Goal: Task Accomplishment & Management: Manage account settings

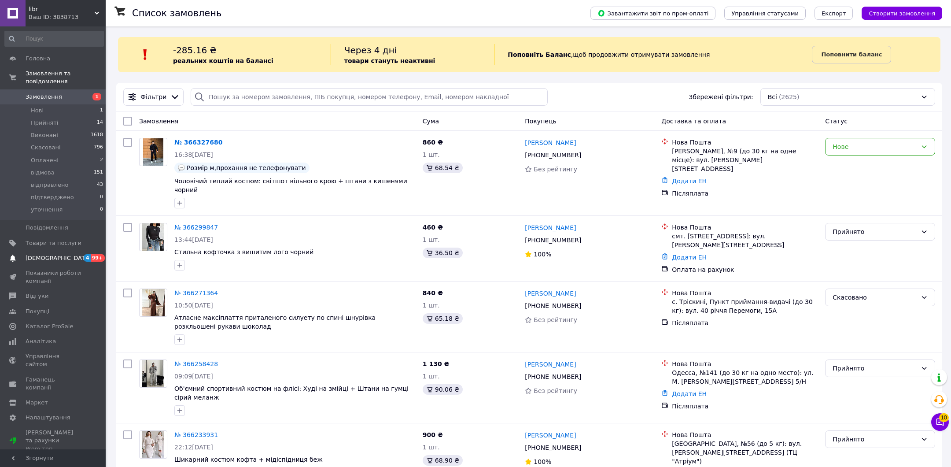
click at [61, 253] on link "[DEMOGRAPHIC_DATA] 4 99+" at bounding box center [54, 257] width 108 height 15
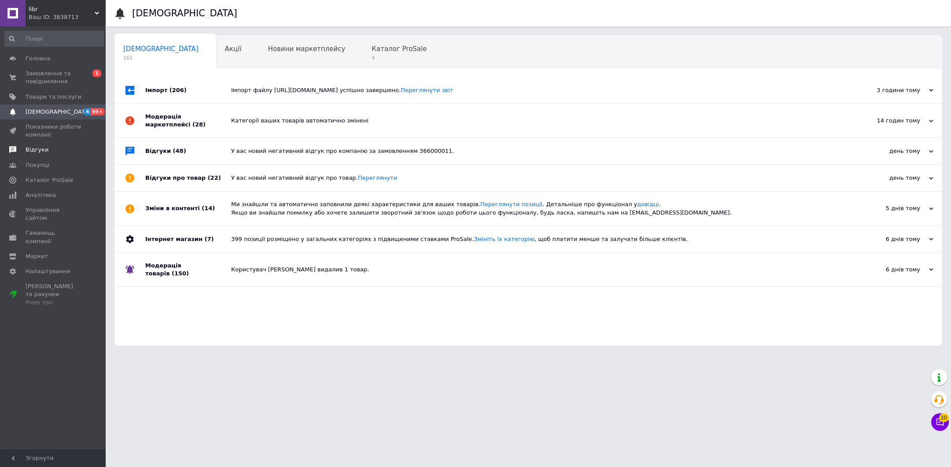
click at [49, 149] on span "Відгуки" at bounding box center [54, 150] width 56 height 8
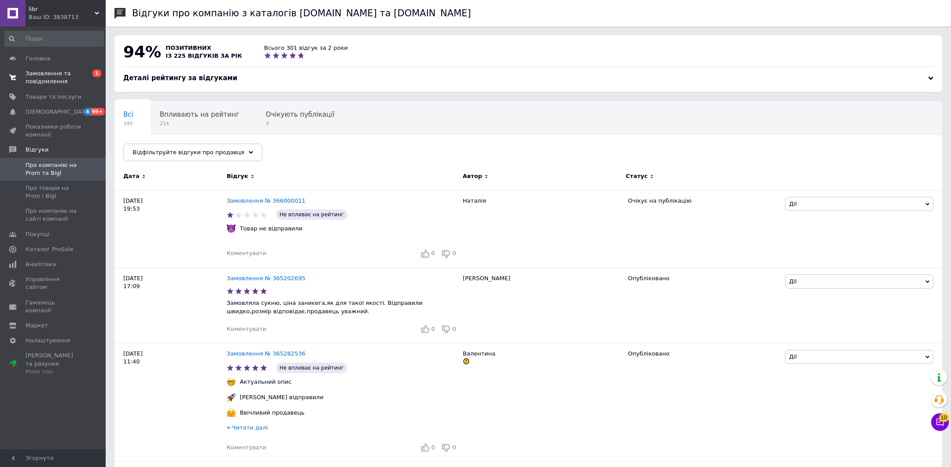
click at [53, 76] on span "Замовлення та повідомлення" at bounding box center [54, 78] width 56 height 16
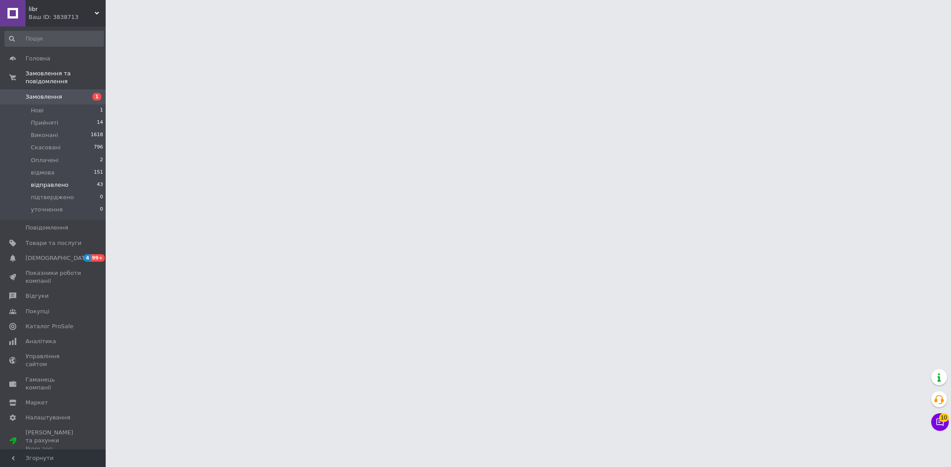
click at [50, 179] on li "відправлено 43" at bounding box center [54, 185] width 108 height 12
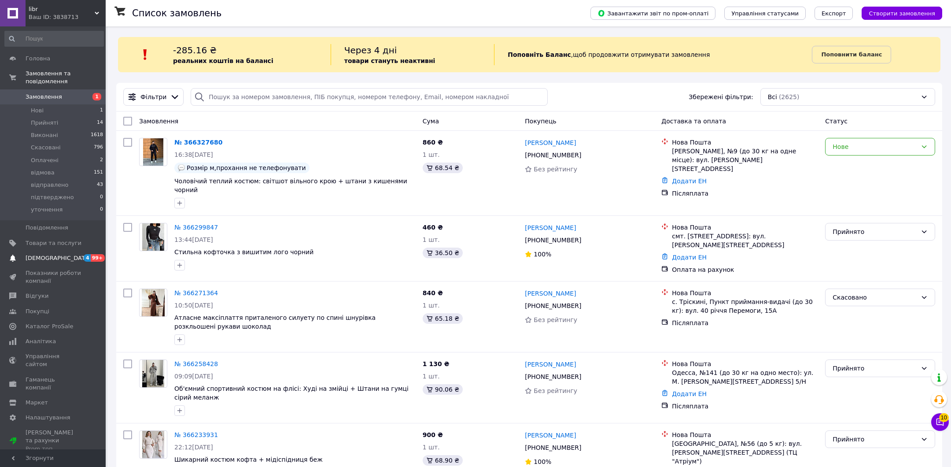
click at [53, 254] on span "[DEMOGRAPHIC_DATA]" at bounding box center [58, 258] width 65 height 8
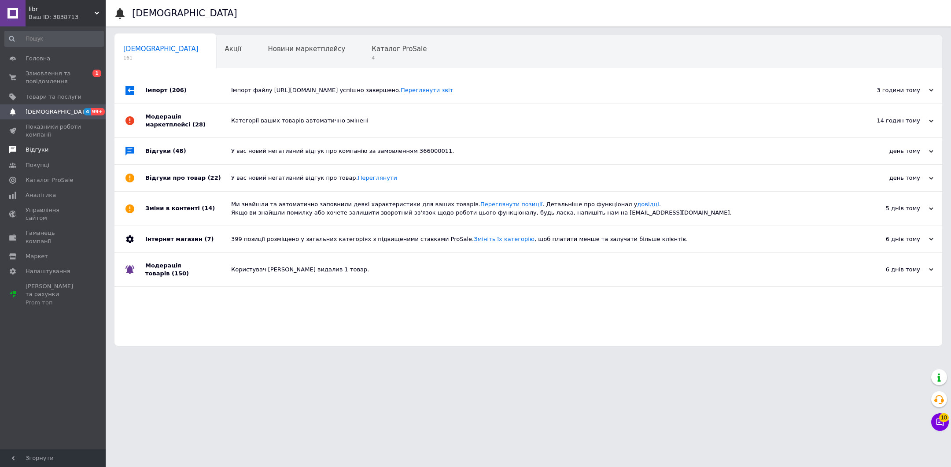
click at [52, 152] on span "Відгуки" at bounding box center [54, 150] width 56 height 8
